Goal: Book appointment/travel/reservation

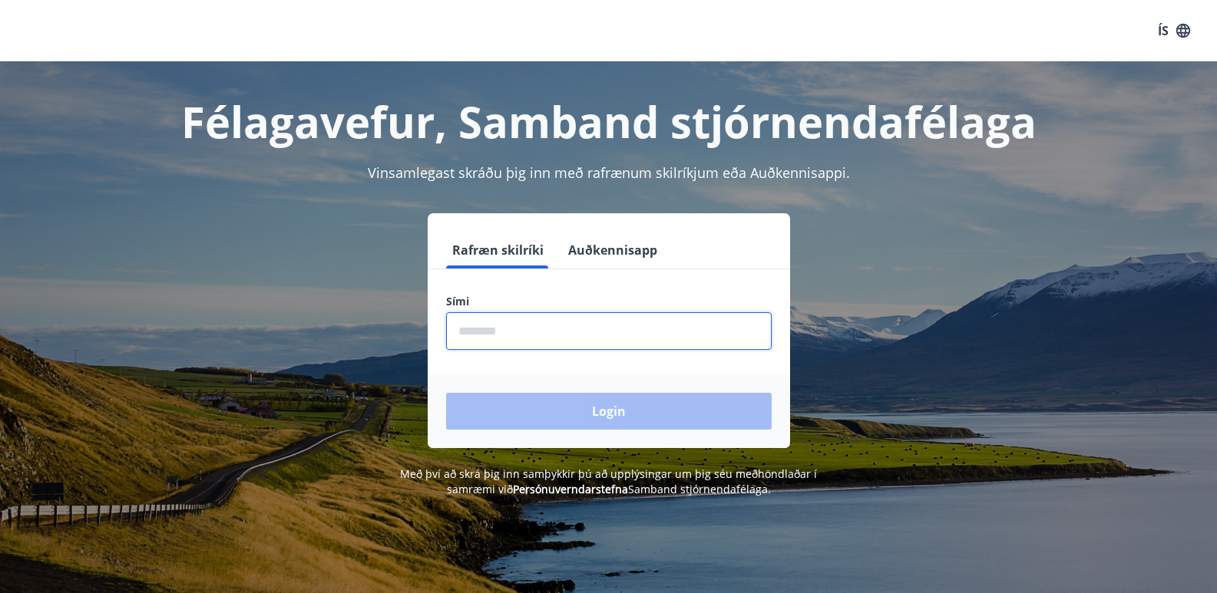
click at [525, 329] on input "phone" at bounding box center [608, 331] width 325 height 38
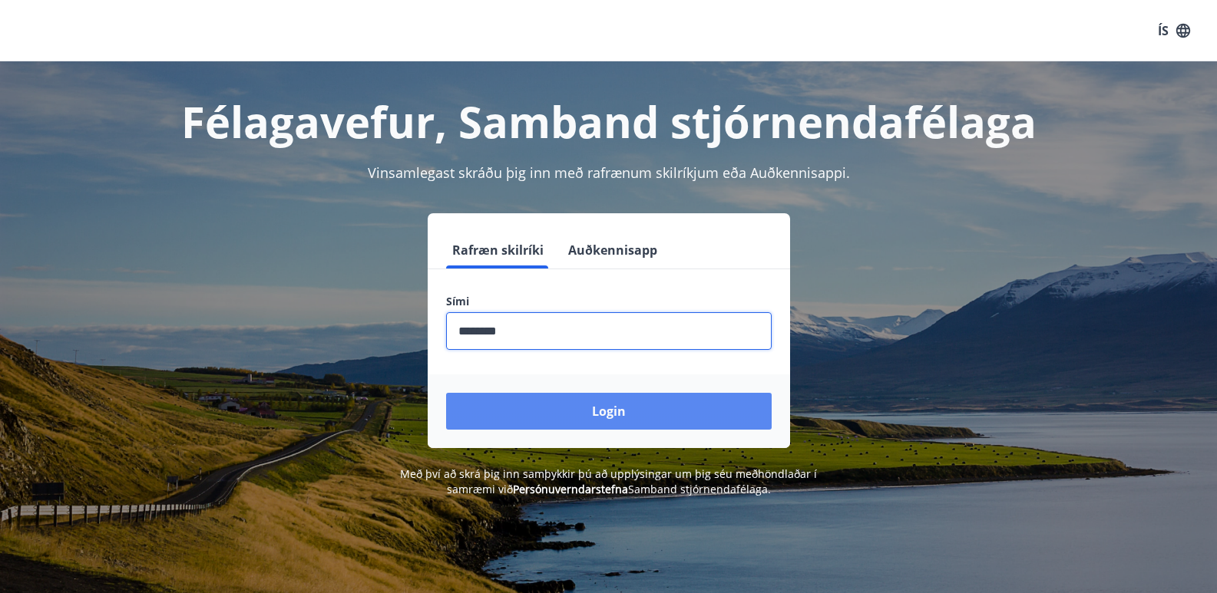
type input "********"
click at [576, 404] on button "Login" at bounding box center [608, 411] width 325 height 37
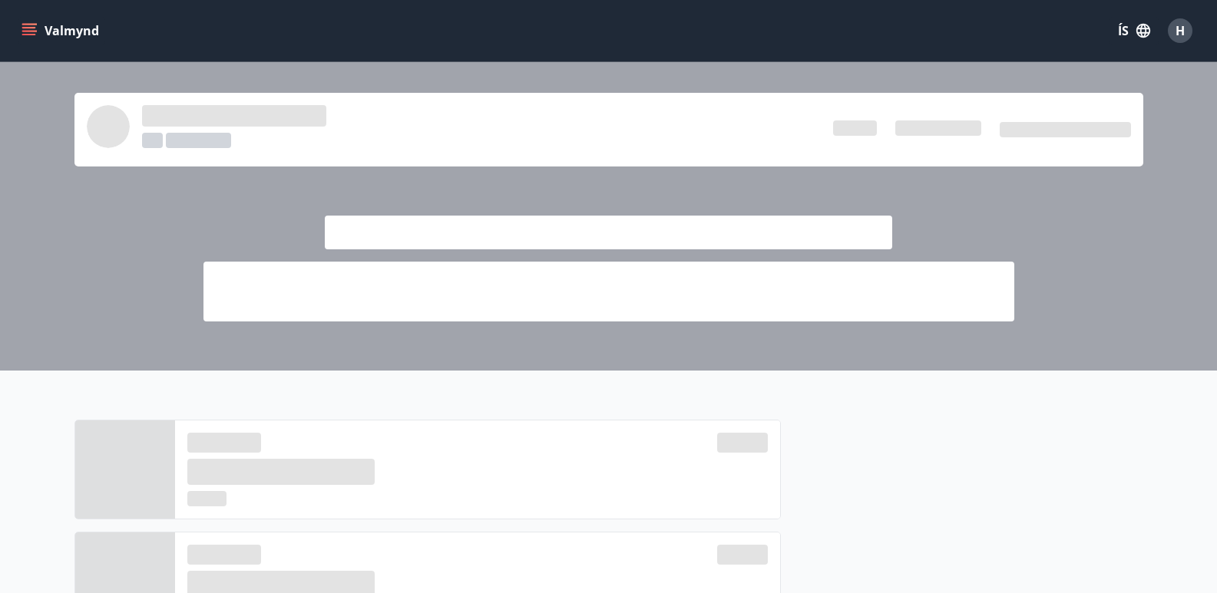
click at [31, 27] on icon "menu" at bounding box center [29, 28] width 14 height 2
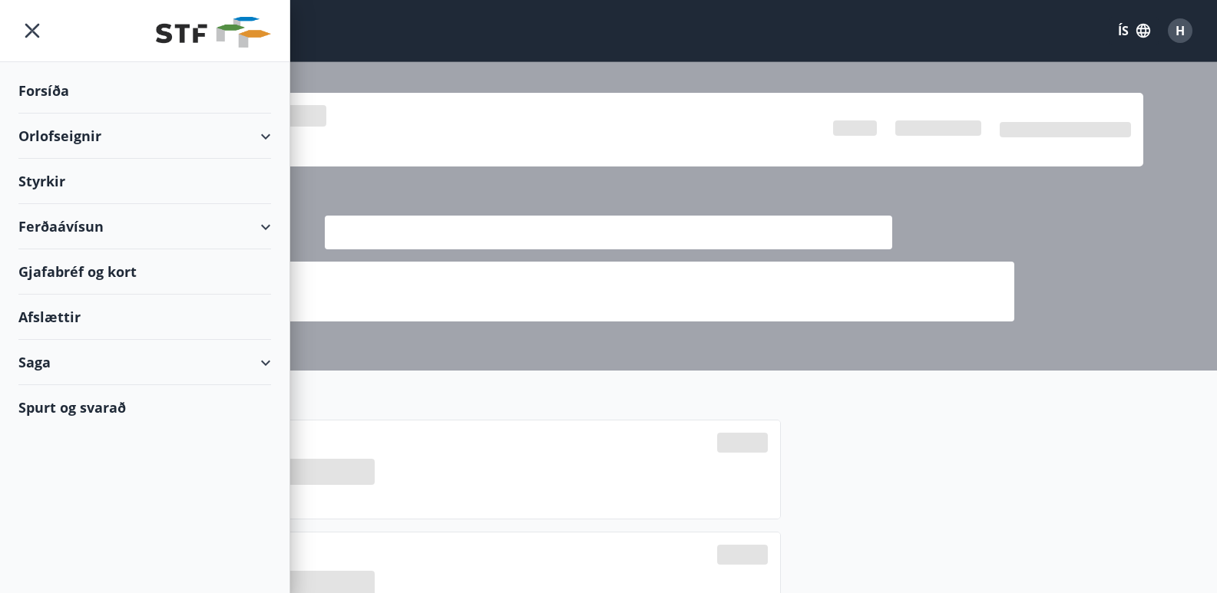
click at [47, 125] on div "Orlofseignir" at bounding box center [144, 136] width 253 height 45
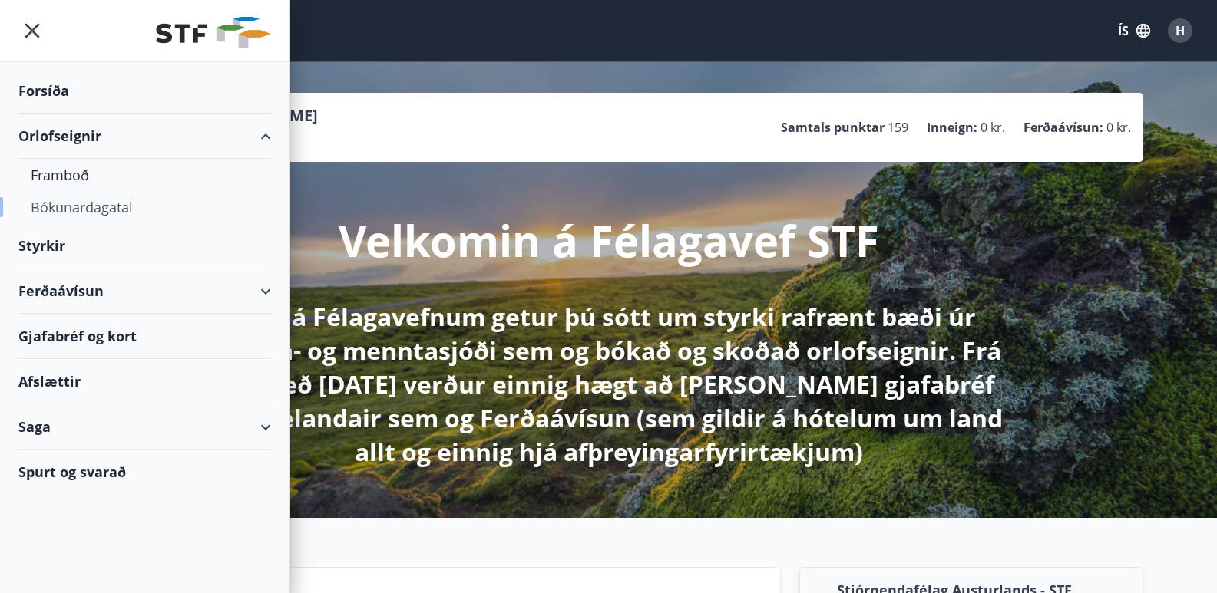
click at [64, 203] on div "Bókunardagatal" at bounding box center [145, 207] width 228 height 32
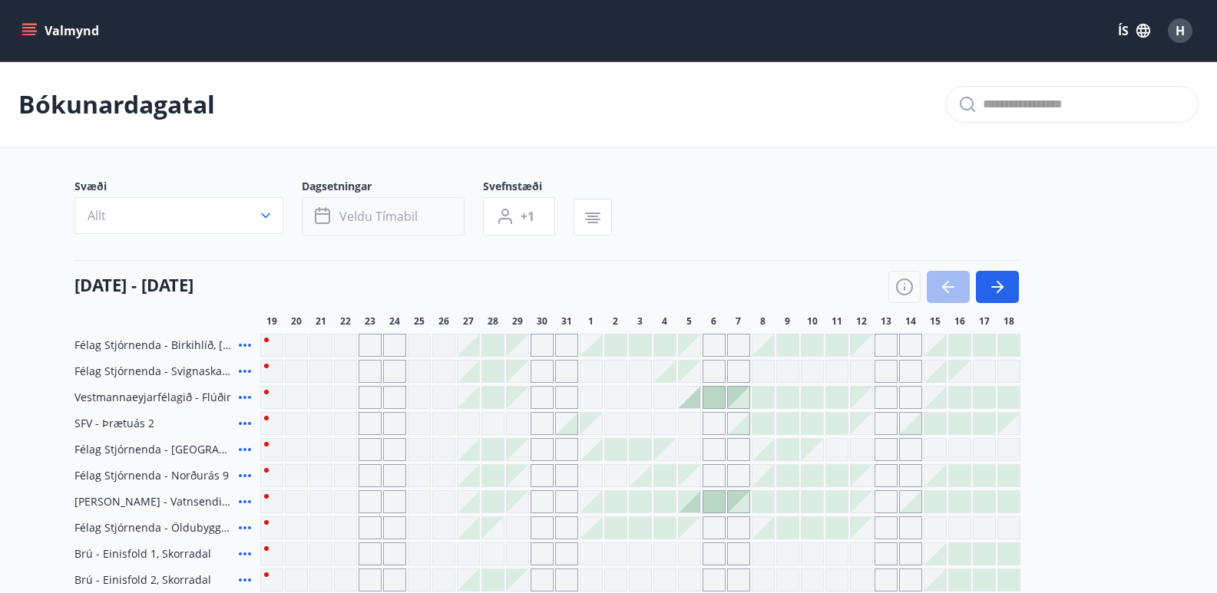
click at [378, 207] on button "Veldu tímabil" at bounding box center [383, 216] width 163 height 38
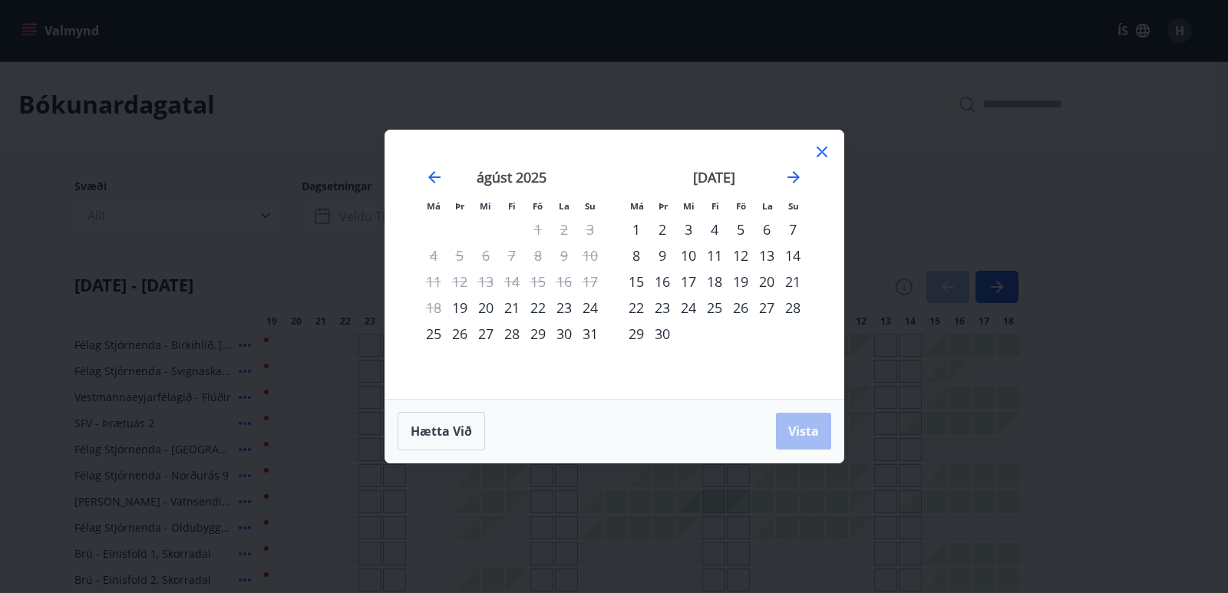
click at [514, 333] on div "28" at bounding box center [512, 334] width 26 height 26
click at [589, 337] on div "31" at bounding box center [590, 334] width 26 height 26
click at [807, 435] on span "Vista" at bounding box center [803, 431] width 31 height 17
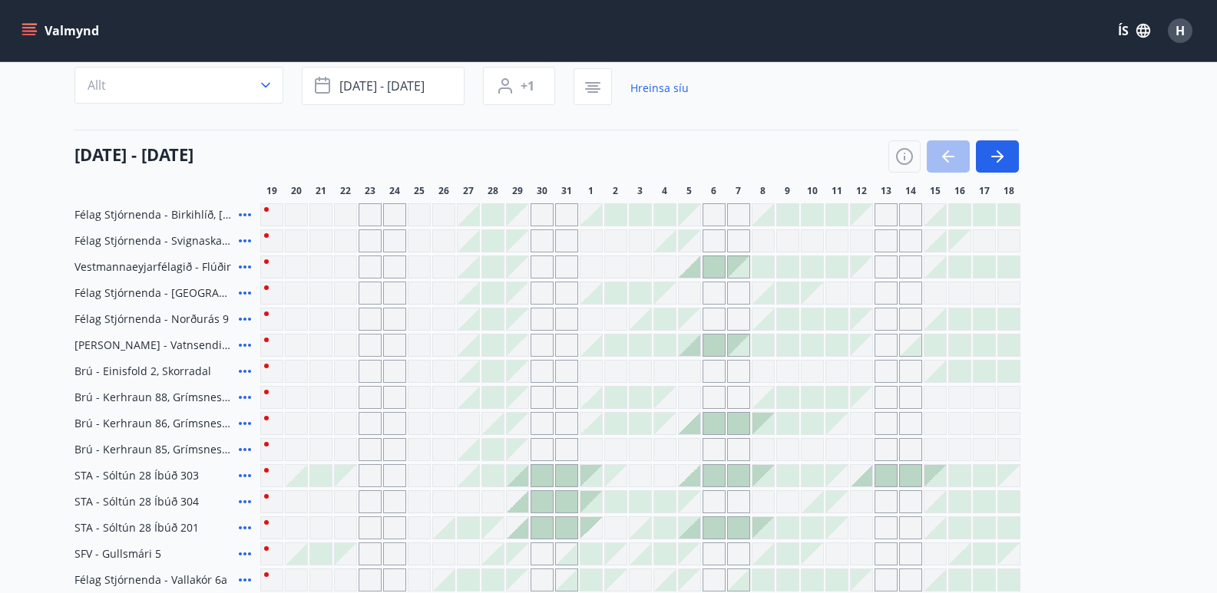
scroll to position [133, 0]
click at [907, 153] on icon "button" at bounding box center [904, 154] width 18 height 18
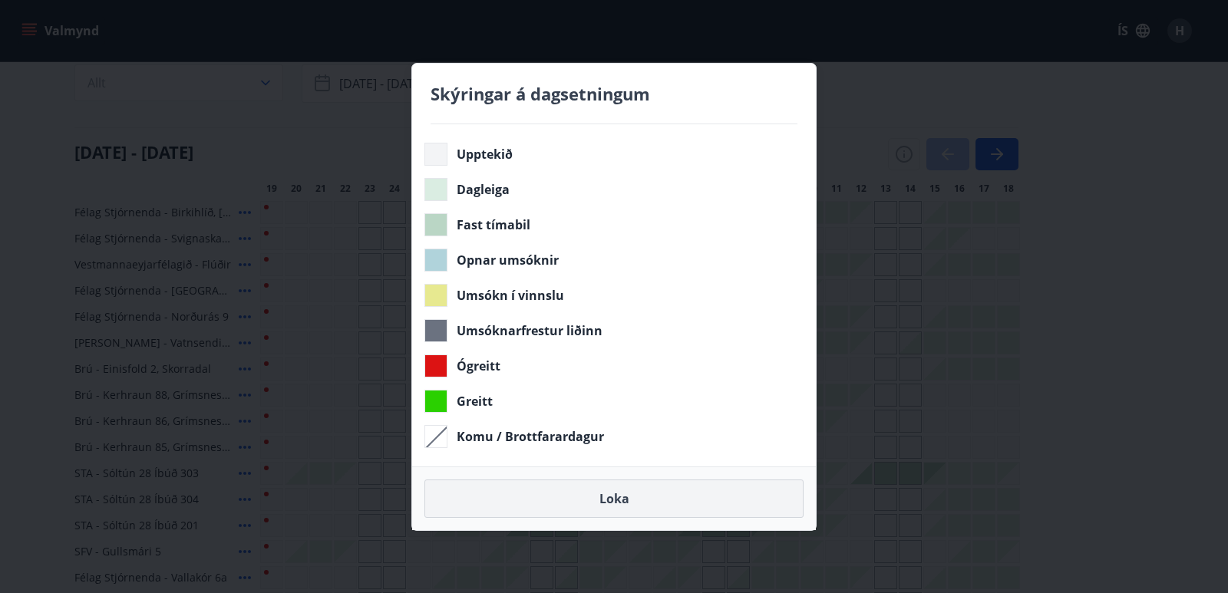
click at [606, 500] on button "Loka" at bounding box center [613, 499] width 379 height 38
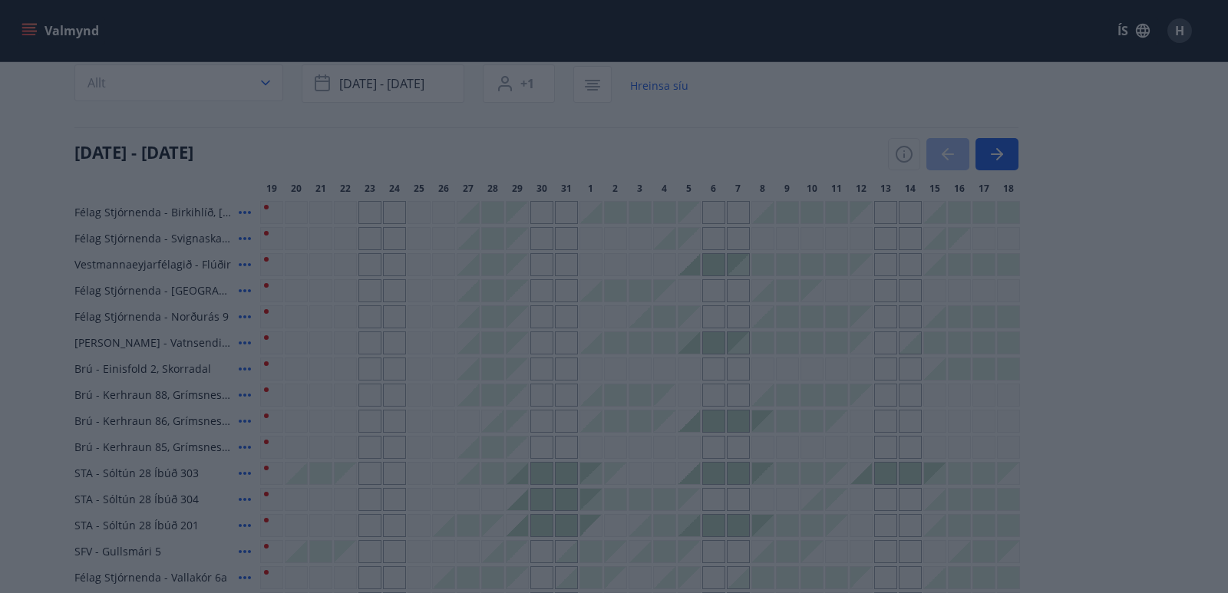
click at [606, 500] on body "Valmynd ÍS H Bókunardagatal Svæði Allt Dagsetningar ágú 28 - ágú 31 Svefnstæði …" at bounding box center [614, 335] width 1228 height 936
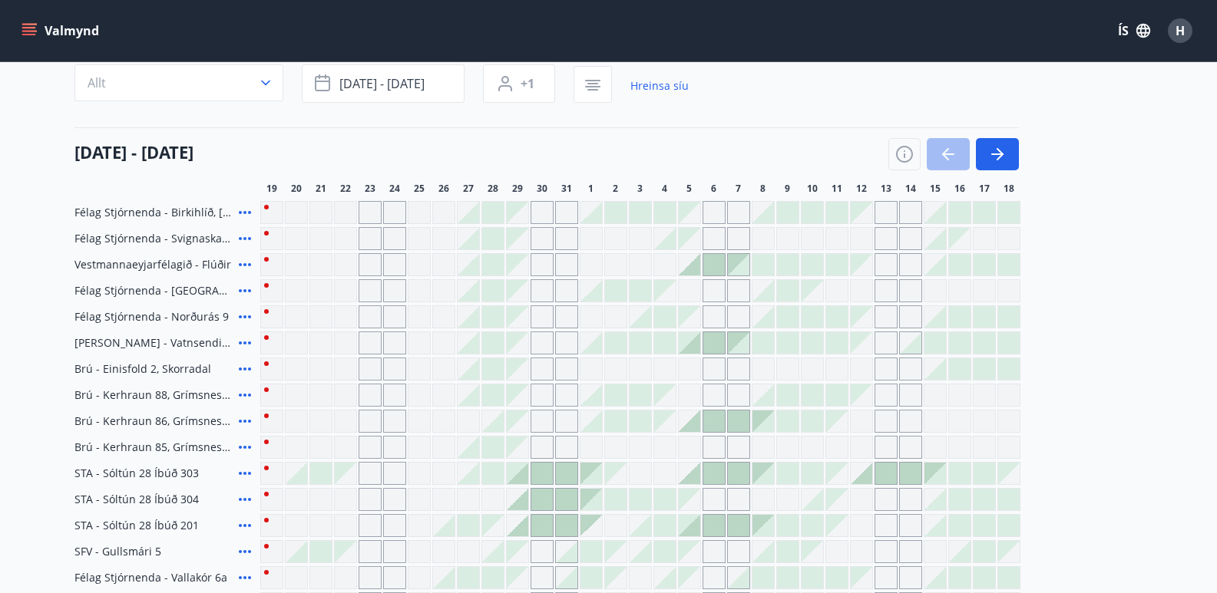
click at [499, 476] on div at bounding box center [492, 473] width 21 height 21
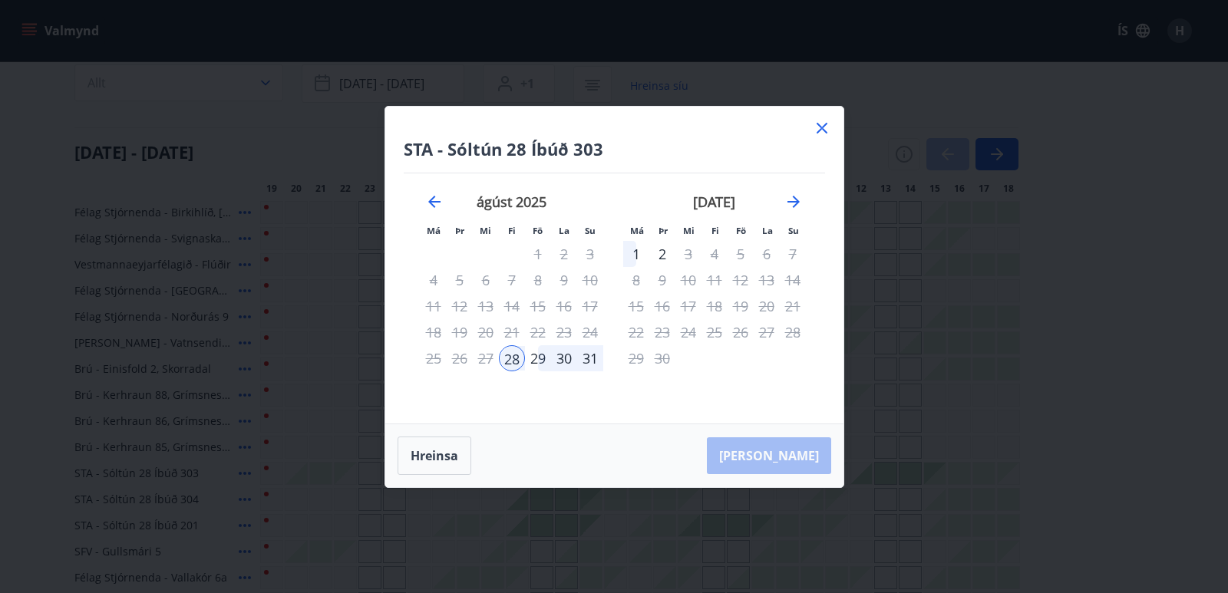
click at [596, 364] on div "31" at bounding box center [590, 358] width 26 height 26
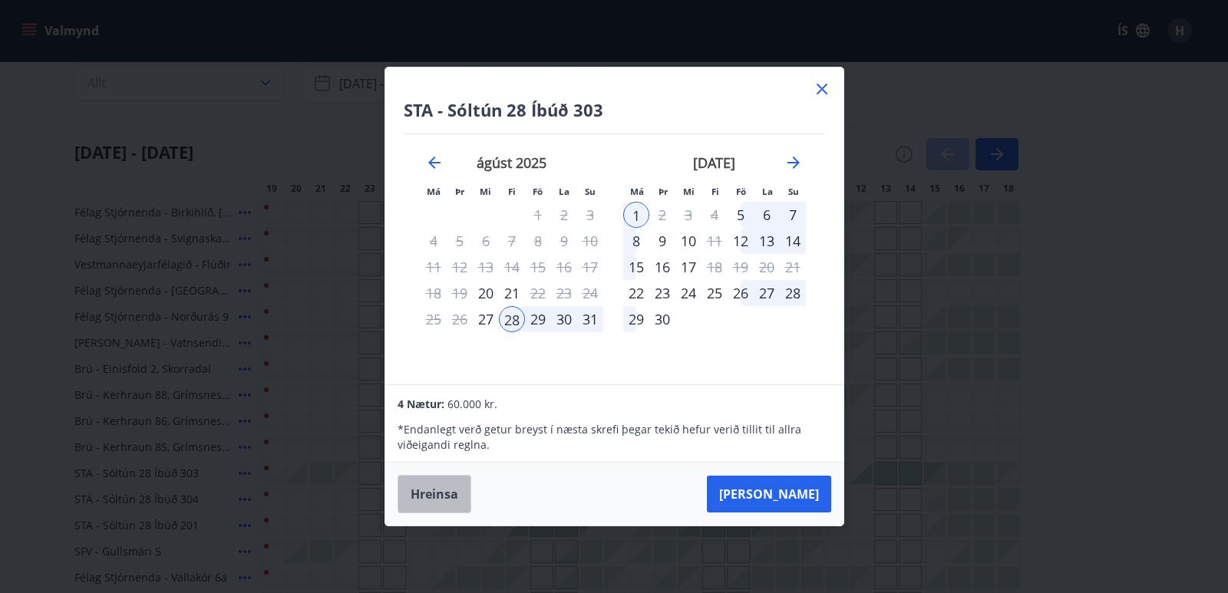
click at [441, 488] on button "Hreinsa" at bounding box center [435, 494] width 74 height 38
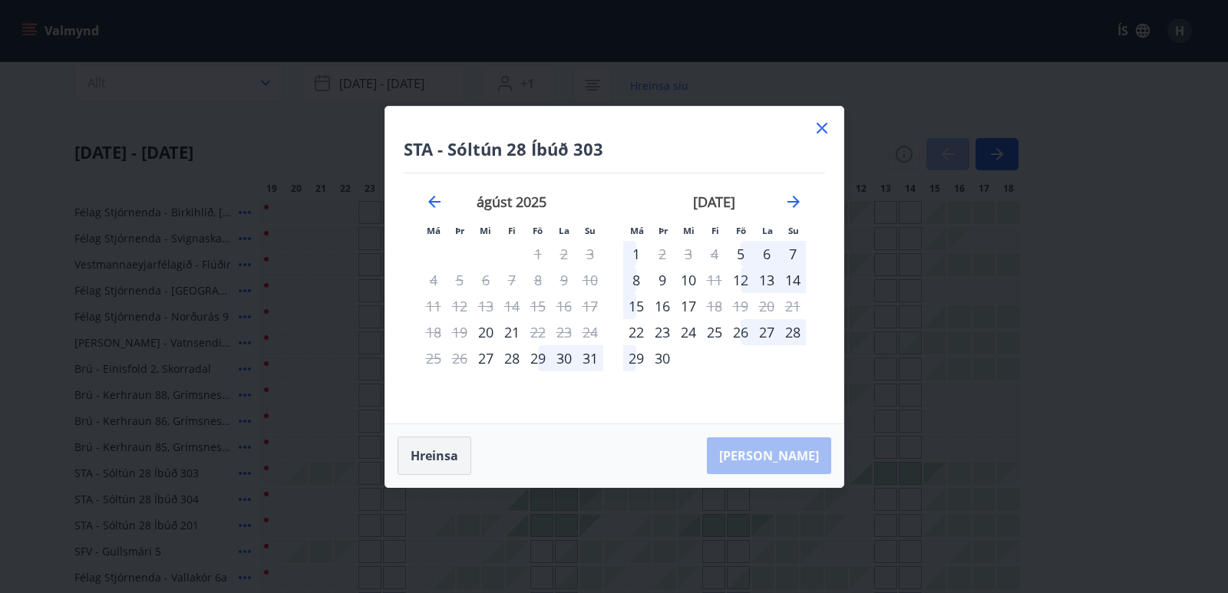
click at [438, 472] on button "Hreinsa" at bounding box center [435, 456] width 74 height 38
click at [438, 462] on button "Hreinsa" at bounding box center [435, 456] width 74 height 38
click at [819, 130] on icon at bounding box center [822, 128] width 11 height 11
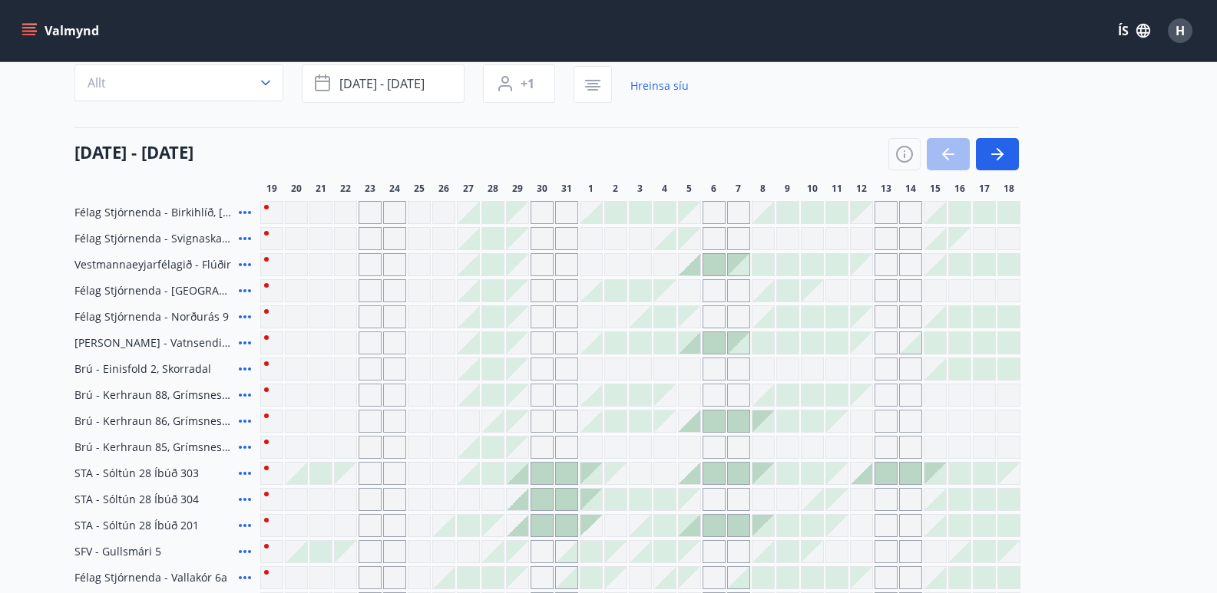
click at [520, 480] on div at bounding box center [517, 473] width 21 height 21
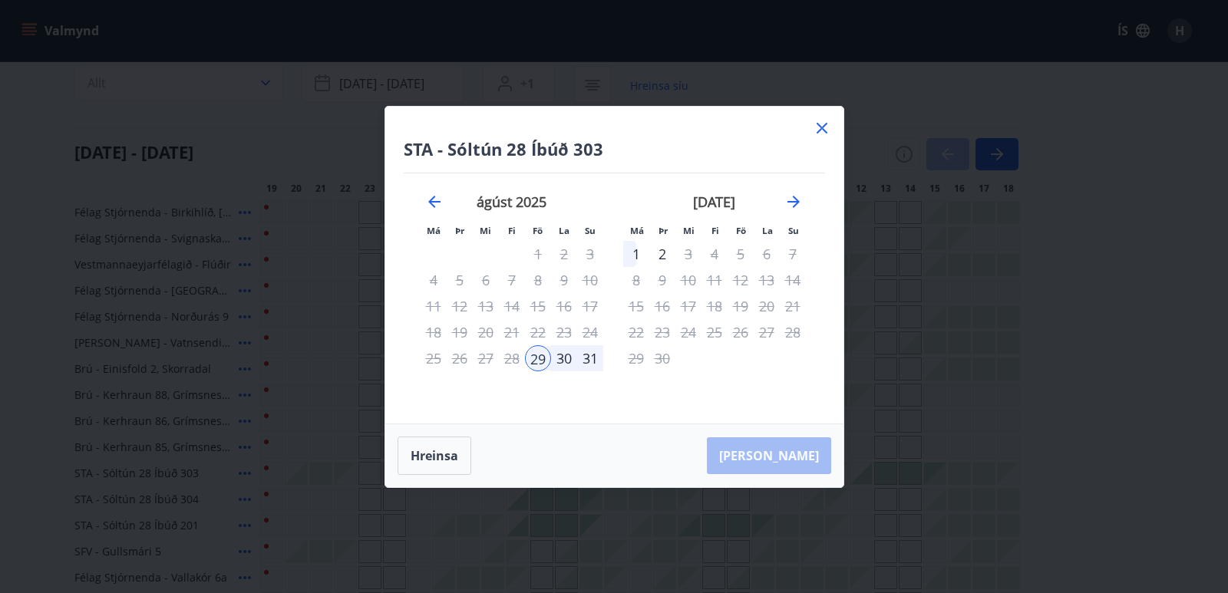
click at [565, 358] on div "30" at bounding box center [564, 358] width 26 height 26
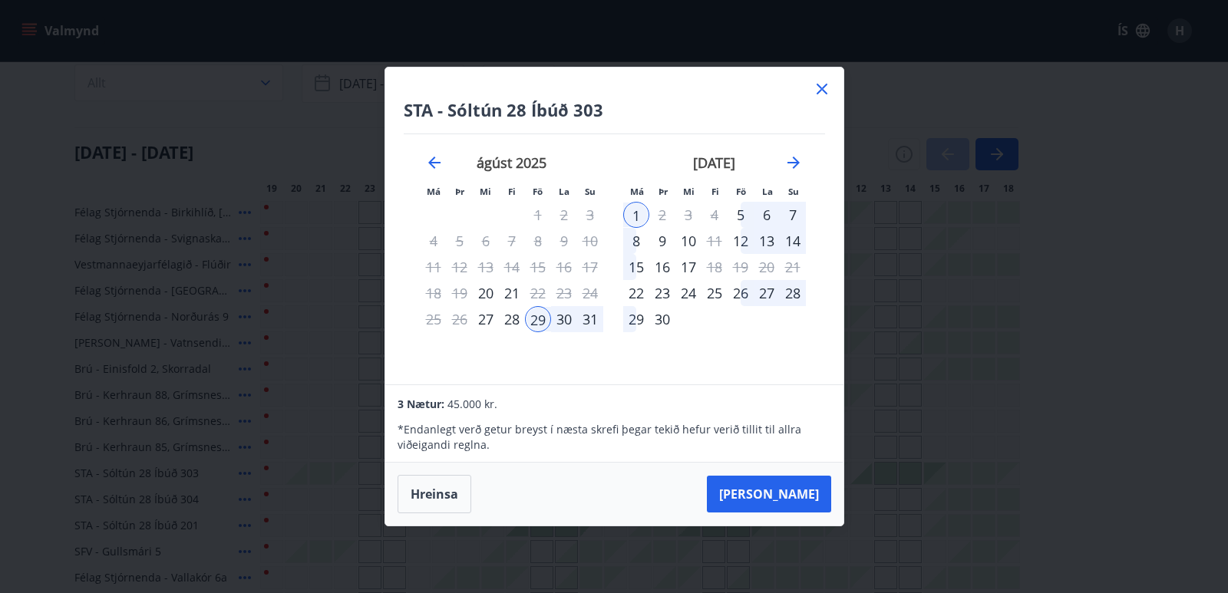
click at [565, 360] on div "ágúst 2025 1 2 3 4 5 6 7 8 9 10 11 12 13 14 15 16 17 18 19 20 21 22 23 24 25 26…" at bounding box center [512, 260] width 203 height 252
click at [819, 90] on icon at bounding box center [822, 89] width 18 height 18
click at [819, 90] on div "Svæði Allt Dagsetningar ágú 28 - ágú 31 Svefnstæði +1 Hreinsa síu" at bounding box center [608, 77] width 1068 height 63
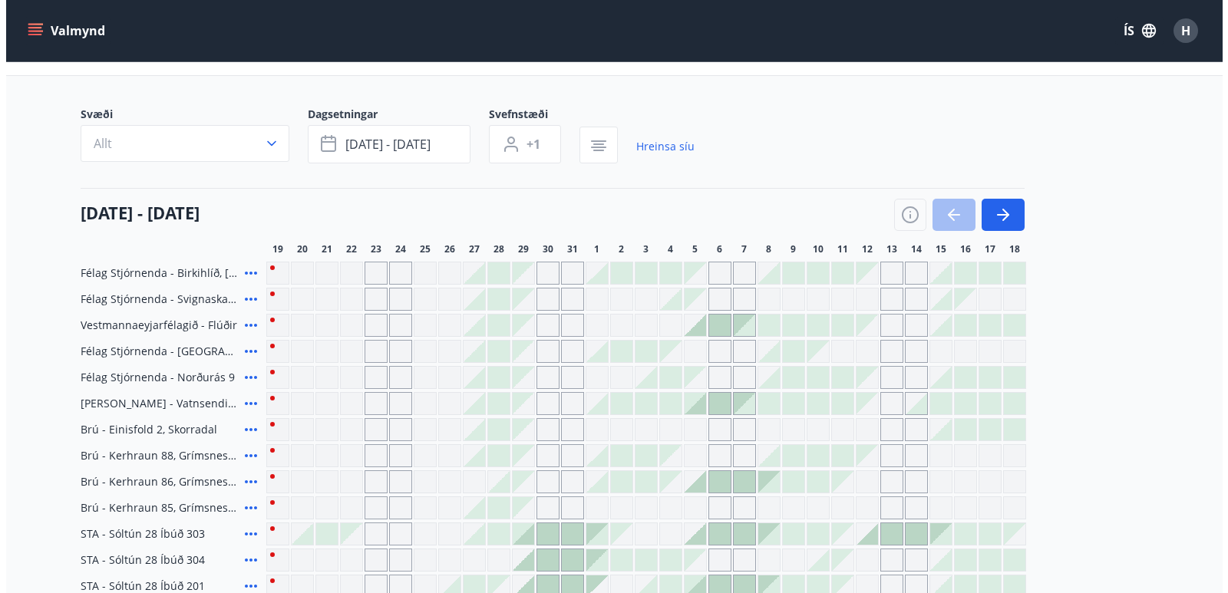
scroll to position [71, 0]
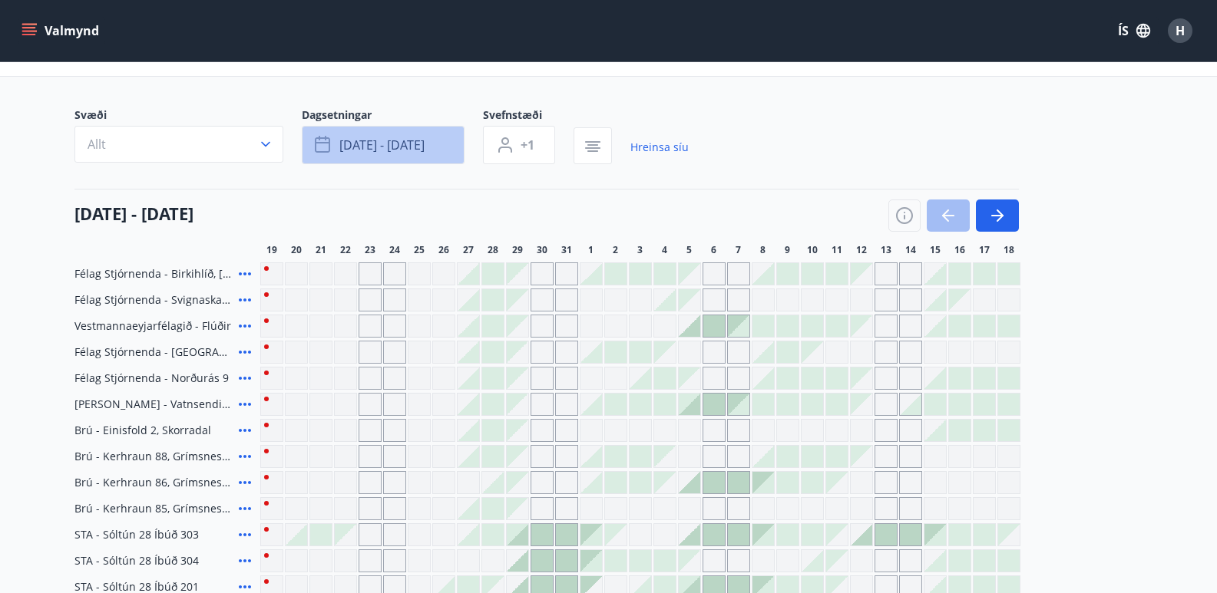
click at [361, 144] on span "ágú 28 - ágú 31" at bounding box center [381, 145] width 85 height 17
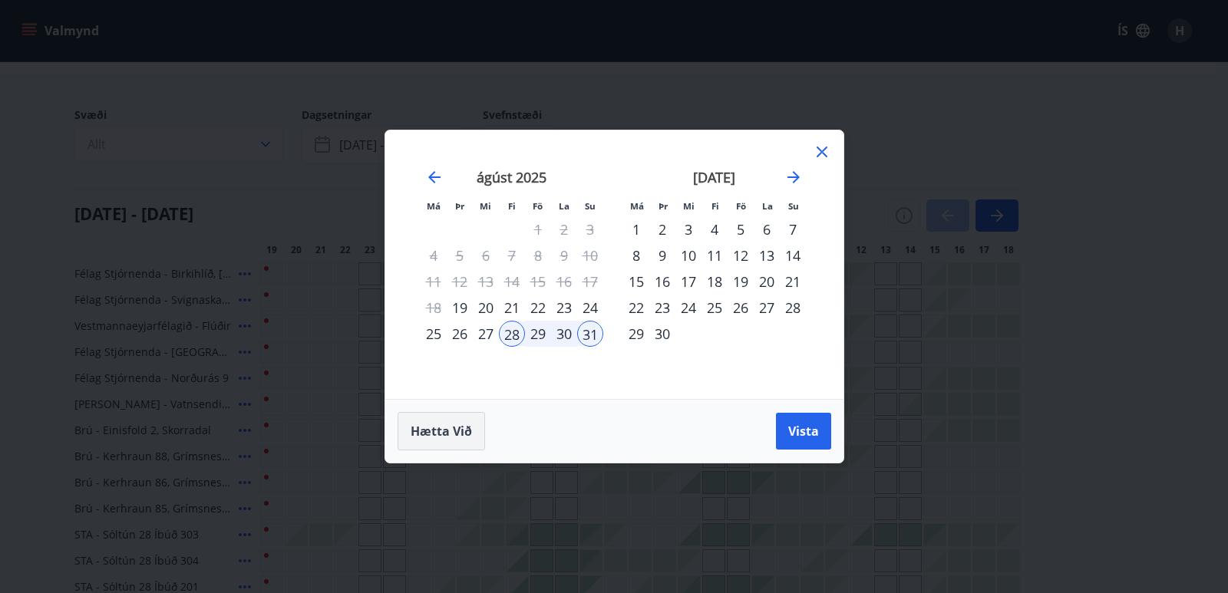
click at [451, 439] on span "Hætta við" at bounding box center [441, 431] width 61 height 17
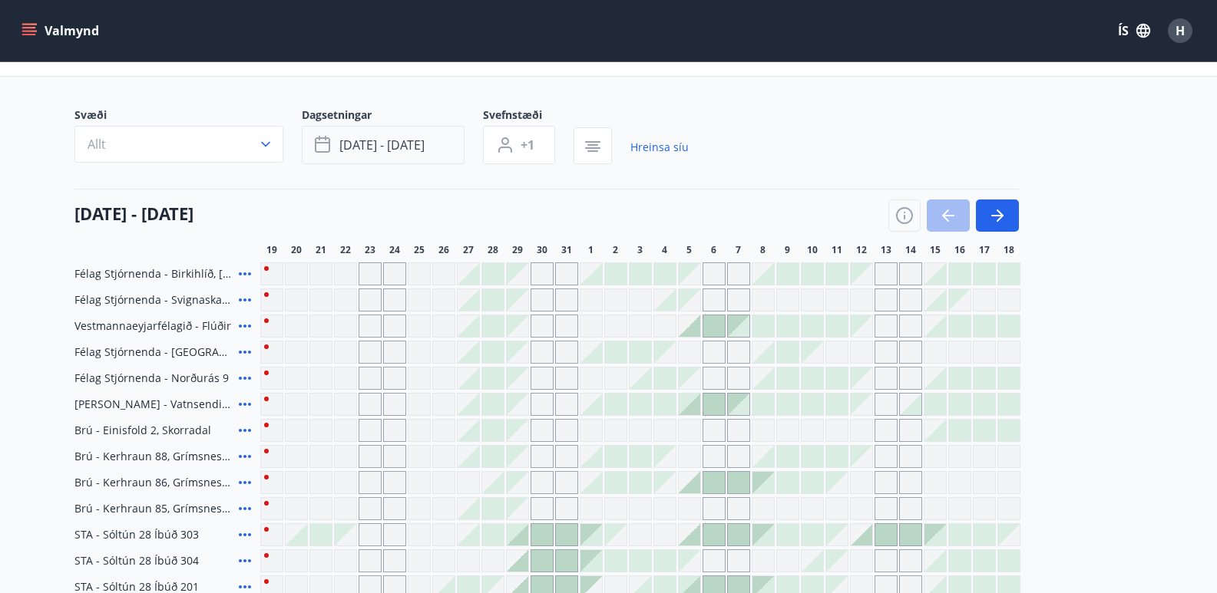
click at [379, 146] on span "ágú 28 - ágú 31" at bounding box center [381, 145] width 85 height 17
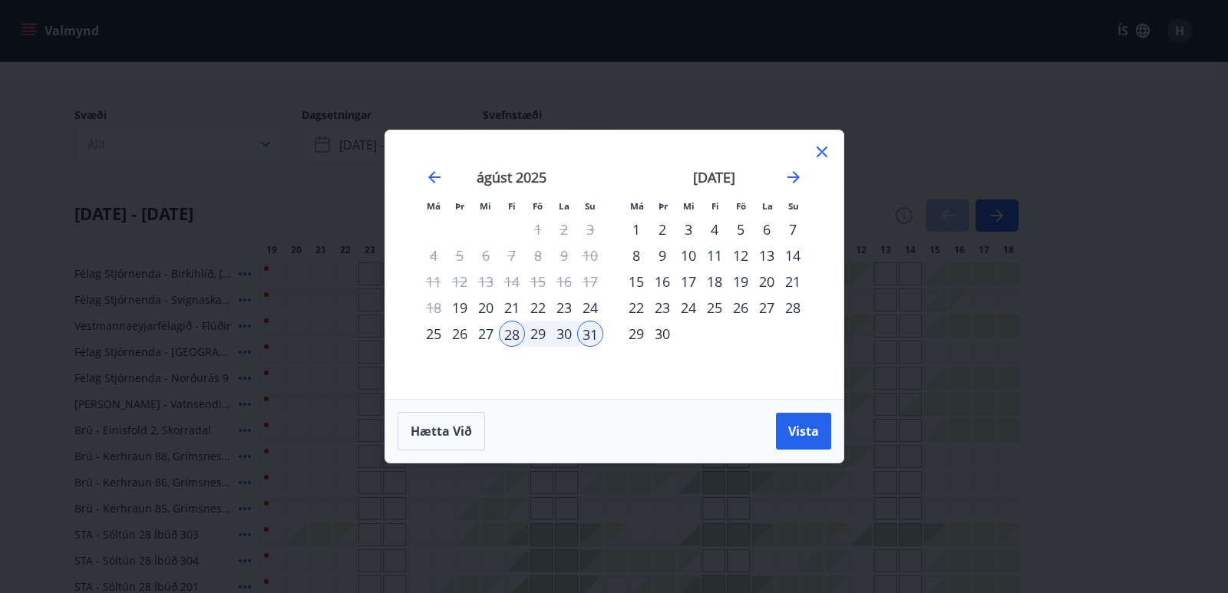
click at [538, 337] on div "29" at bounding box center [538, 334] width 26 height 26
click at [804, 434] on span "Vista" at bounding box center [803, 431] width 31 height 17
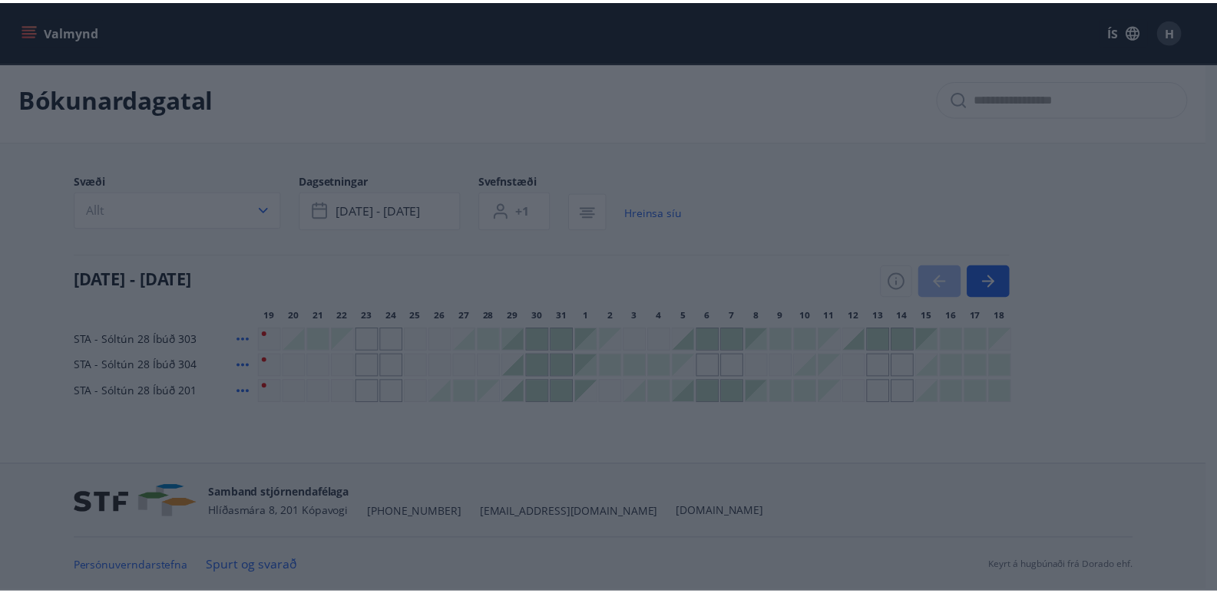
scroll to position [6, 0]
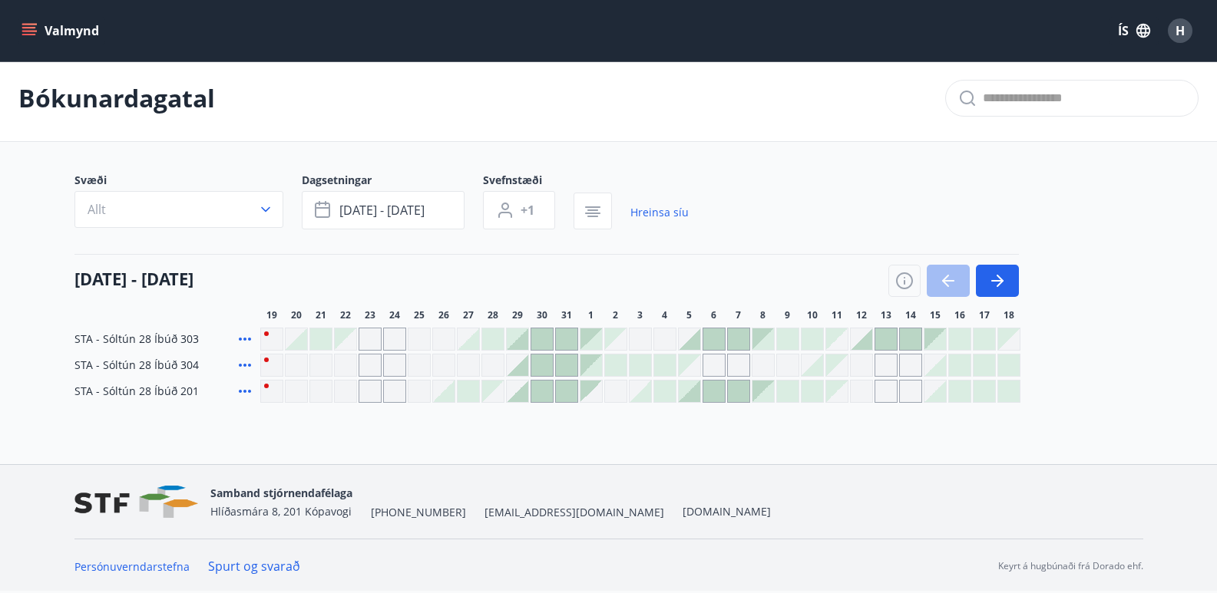
click at [523, 345] on div at bounding box center [517, 339] width 21 height 21
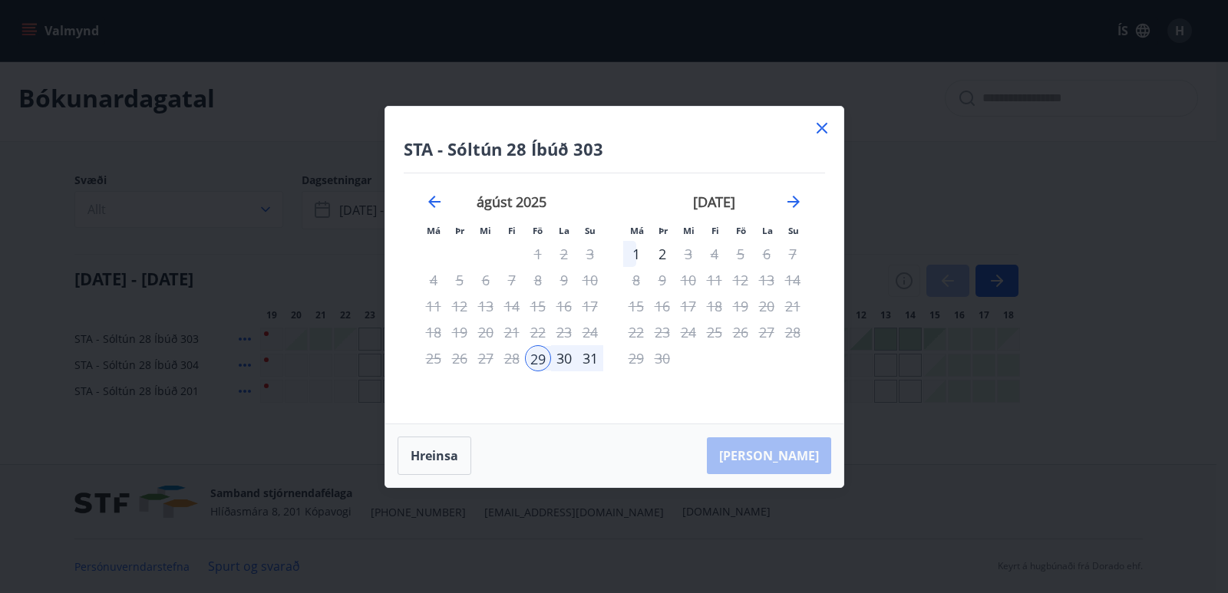
click at [587, 360] on div "31" at bounding box center [590, 358] width 26 height 26
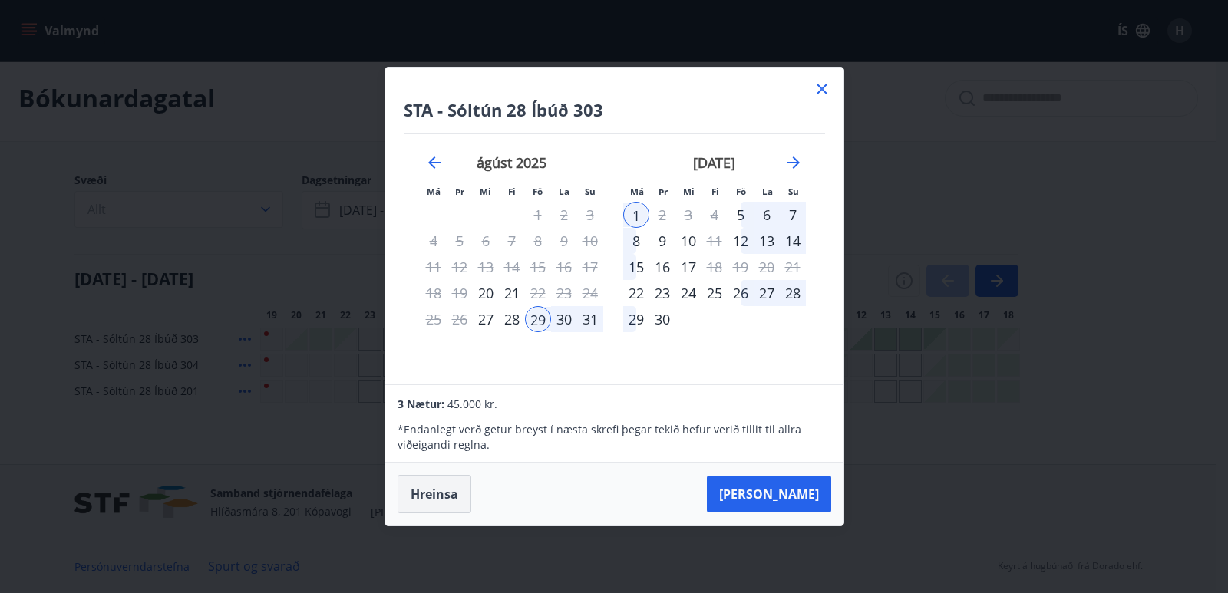
click at [437, 491] on button "Hreinsa" at bounding box center [435, 494] width 74 height 38
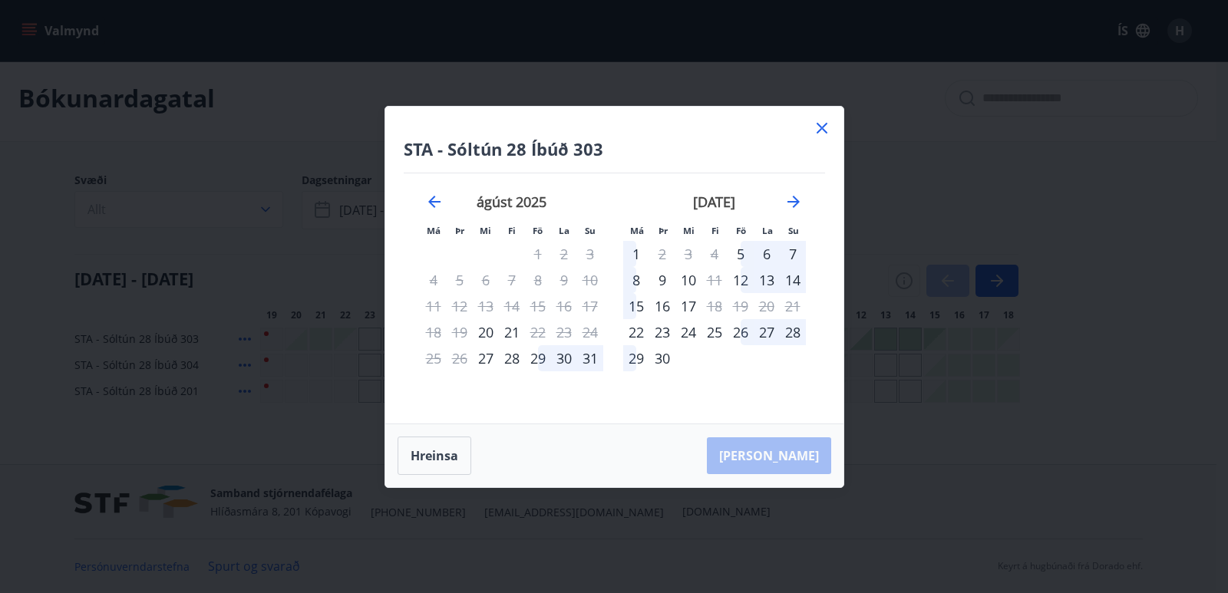
click at [822, 129] on icon at bounding box center [822, 128] width 11 height 11
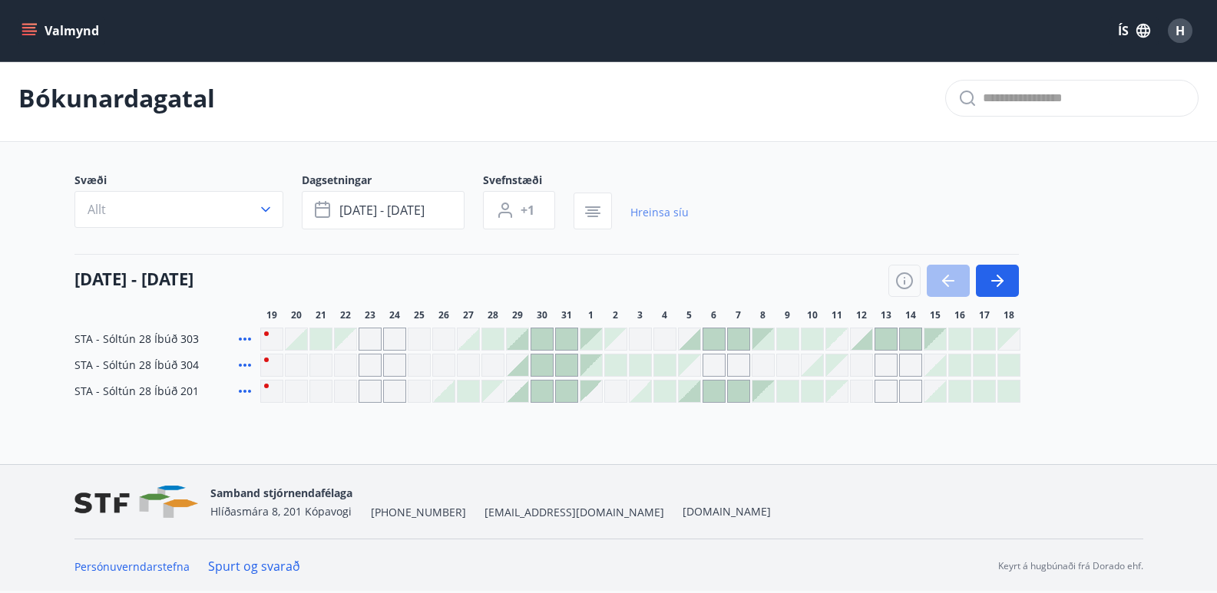
click at [644, 218] on link "Hreinsa síu" at bounding box center [659, 213] width 58 height 34
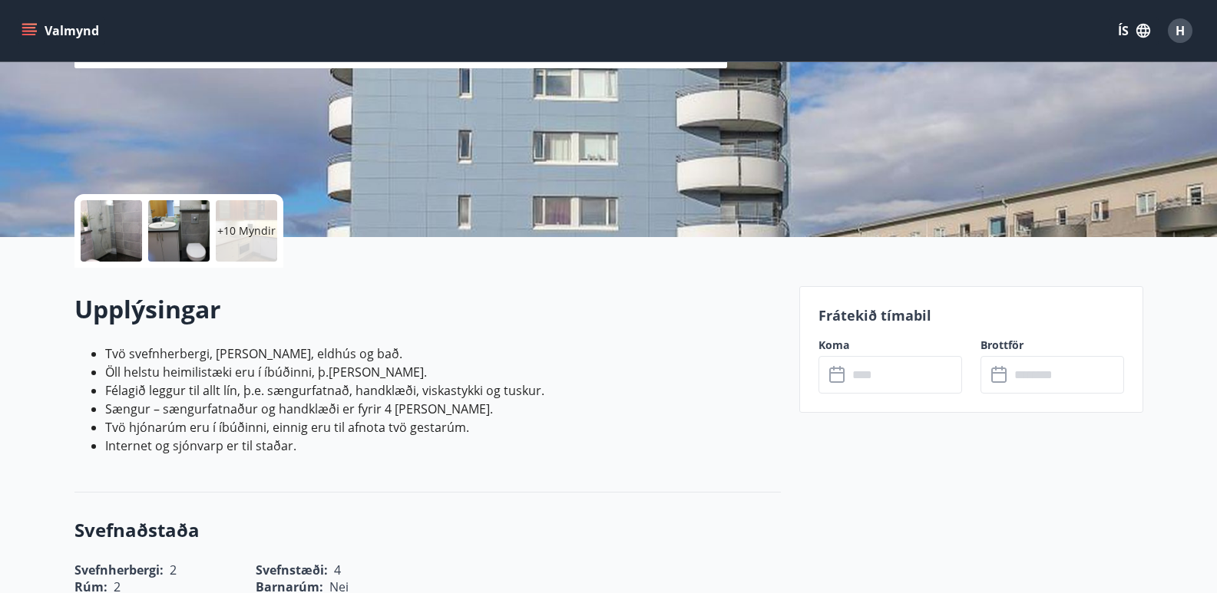
scroll to position [225, 0]
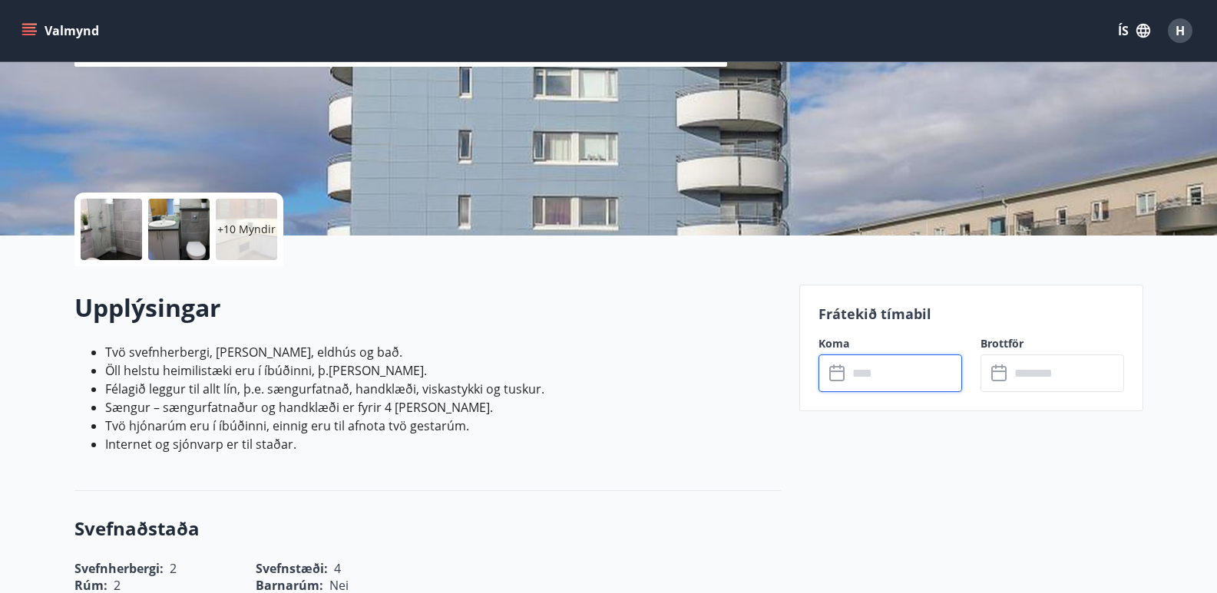
click at [867, 381] on input "text" at bounding box center [904, 374] width 114 height 38
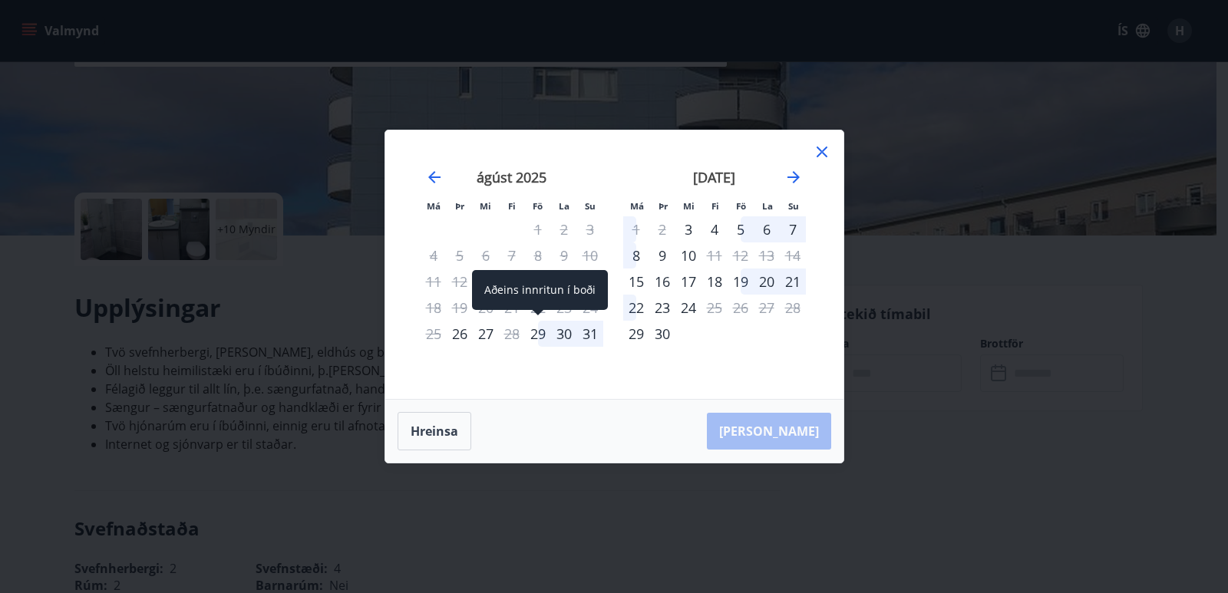
click at [535, 337] on div "29" at bounding box center [538, 334] width 26 height 26
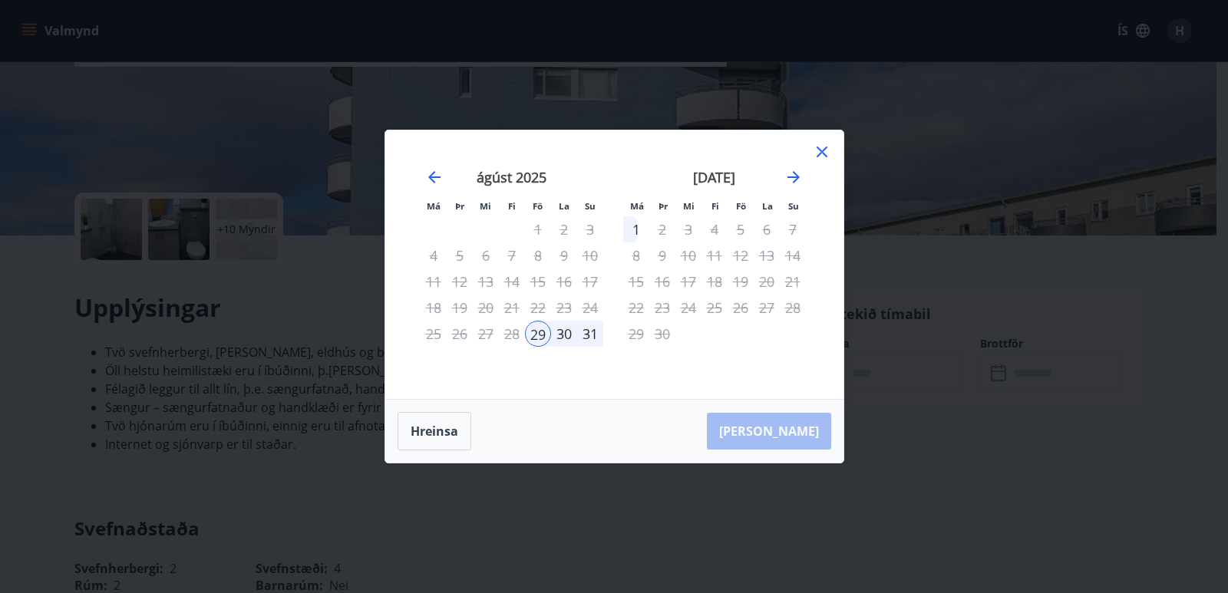
click at [586, 334] on div "31" at bounding box center [590, 334] width 26 height 26
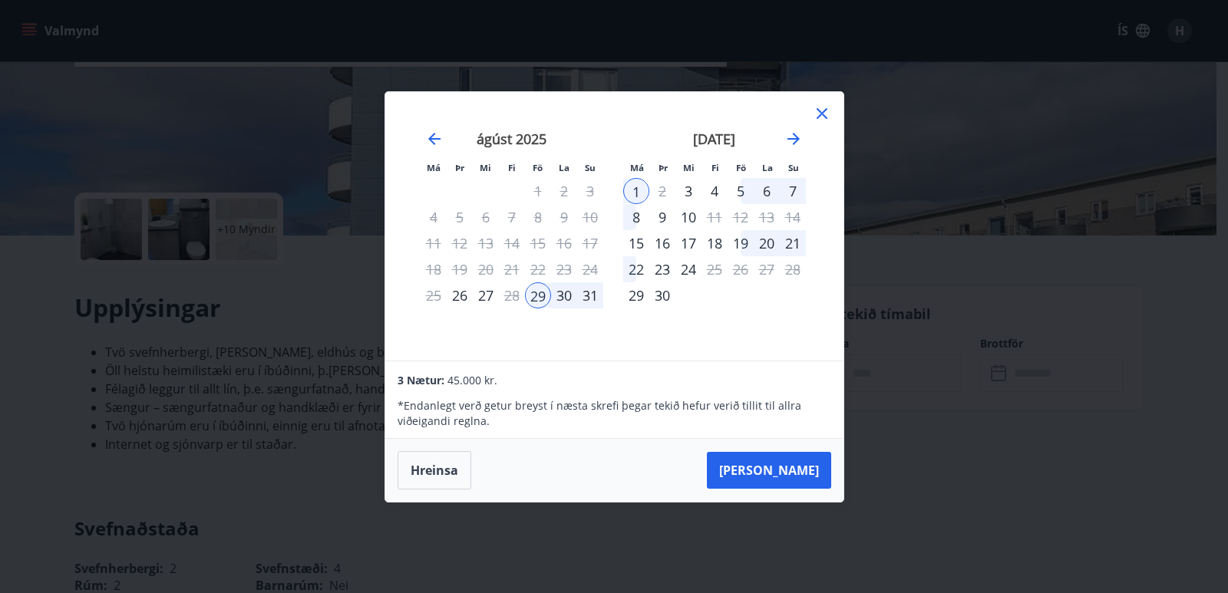
click at [824, 115] on icon at bounding box center [822, 113] width 11 height 11
